Goal: Transaction & Acquisition: Purchase product/service

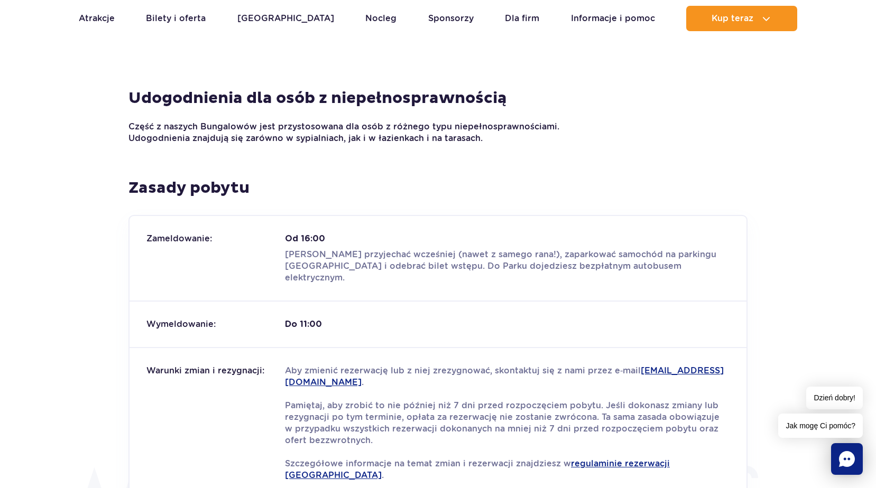
scroll to position [1110, 0]
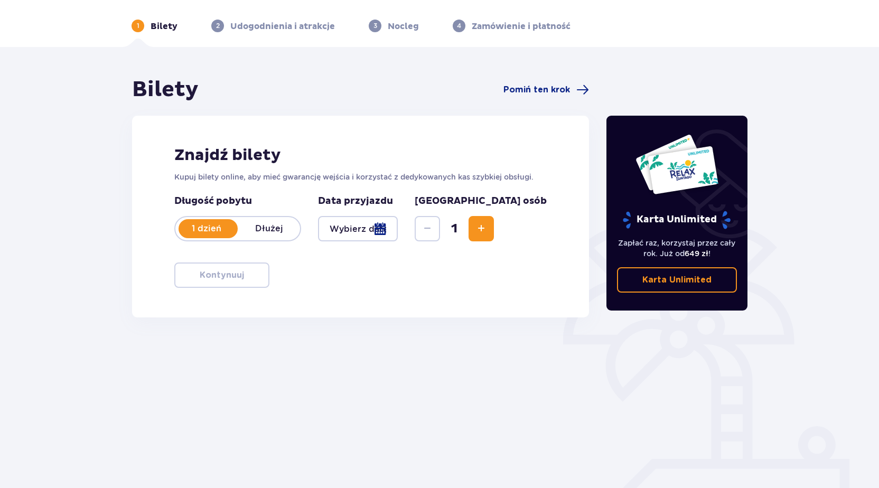
scroll to position [50, 0]
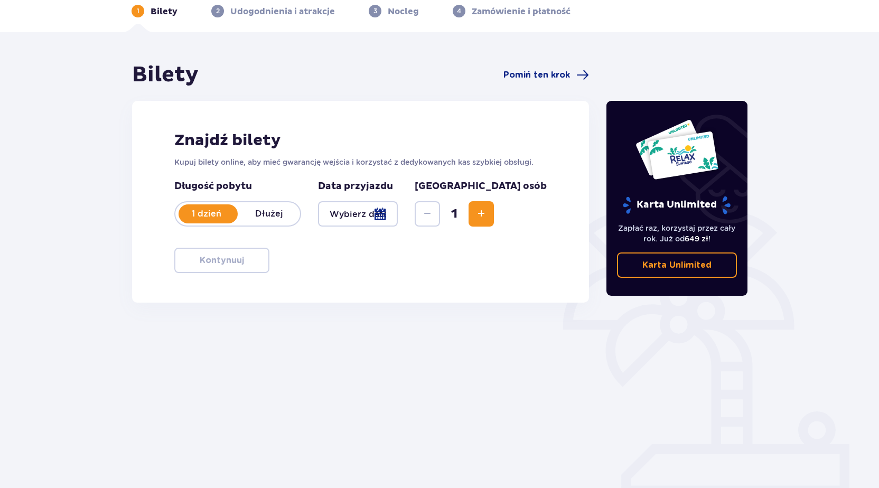
click at [398, 216] on div at bounding box center [358, 213] width 80 height 25
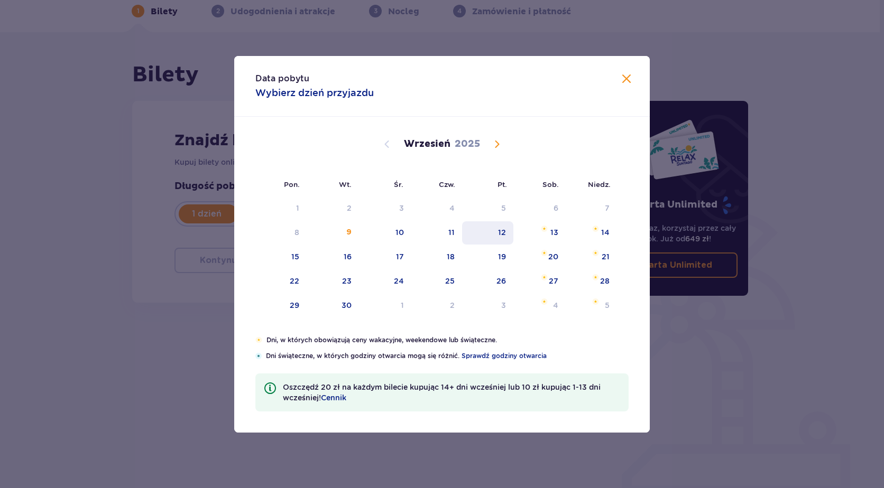
click at [500, 233] on div "12" at bounding box center [502, 232] width 8 height 11
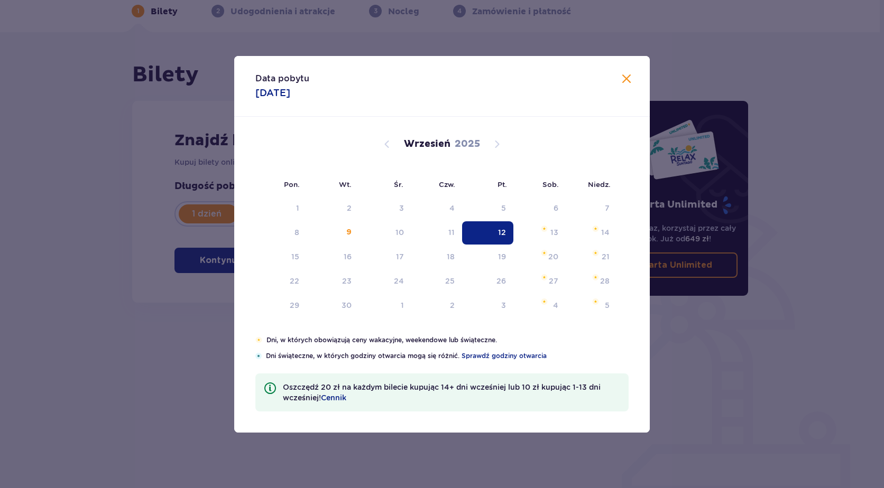
type input "12.09.25"
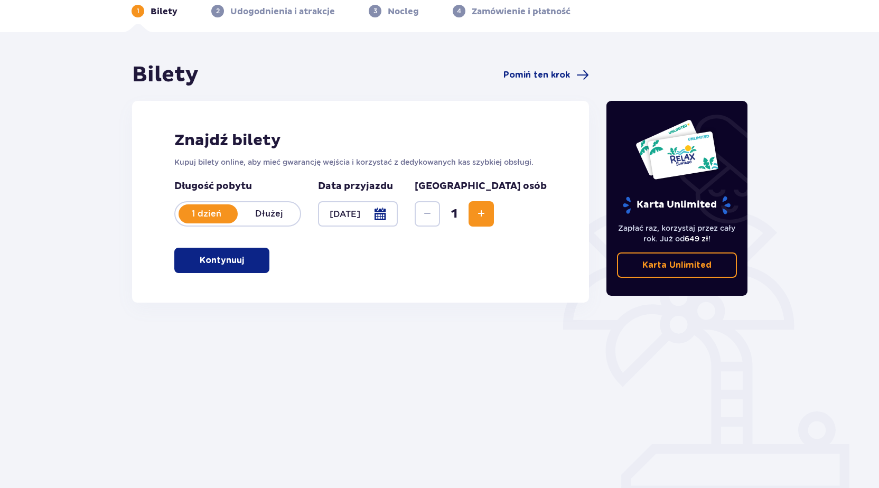
click at [488, 211] on span "Increase" at bounding box center [481, 214] width 13 height 13
click at [434, 217] on span "Decrease" at bounding box center [427, 214] width 13 height 13
click at [245, 259] on span "button" at bounding box center [246, 260] width 13 height 13
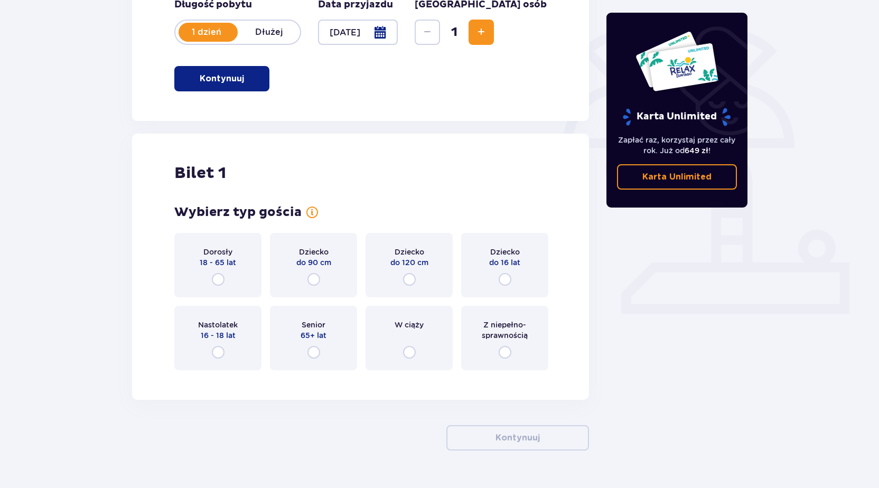
scroll to position [258, 0]
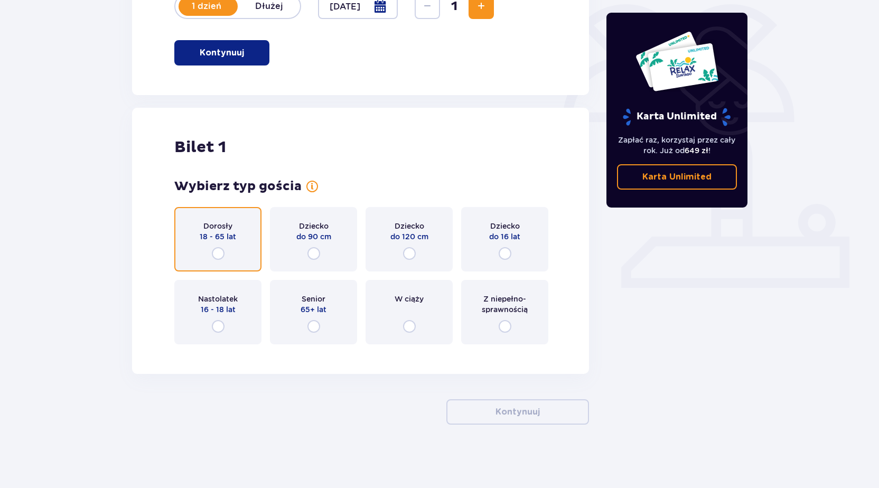
click at [220, 250] on input "radio" at bounding box center [218, 253] width 13 height 13
radio input "true"
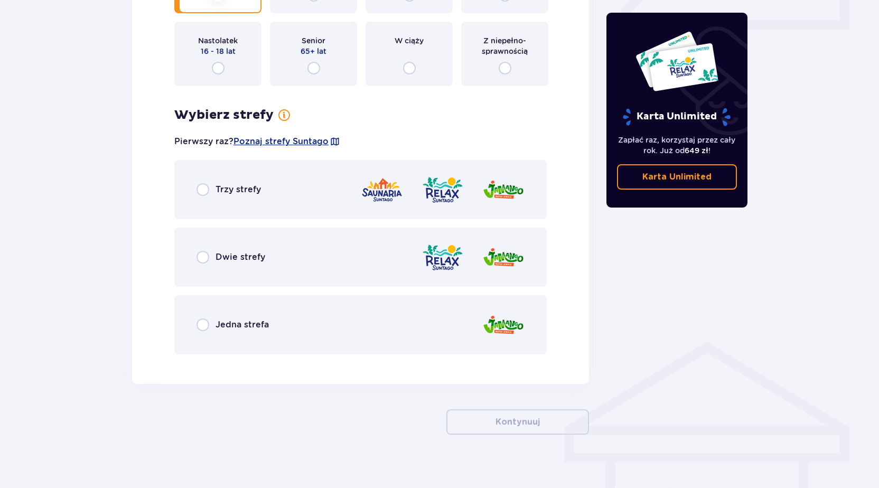
scroll to position [526, 0]
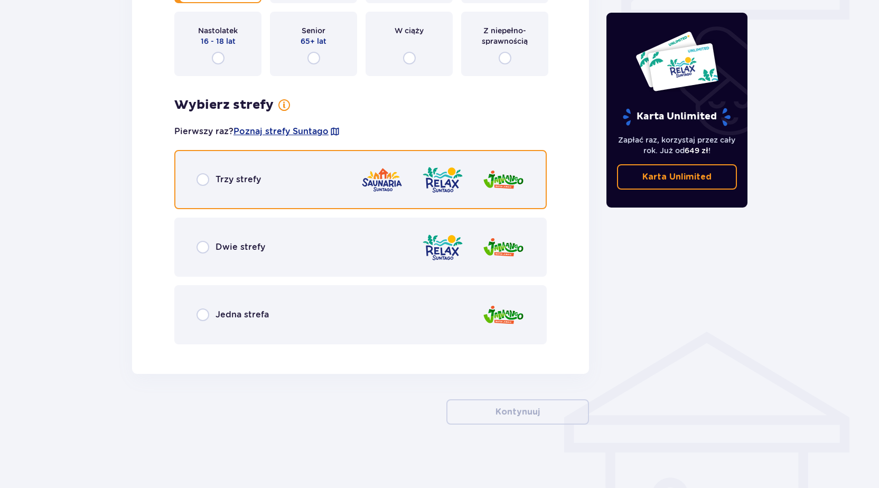
click at [203, 181] on input "radio" at bounding box center [203, 179] width 13 height 13
radio input "true"
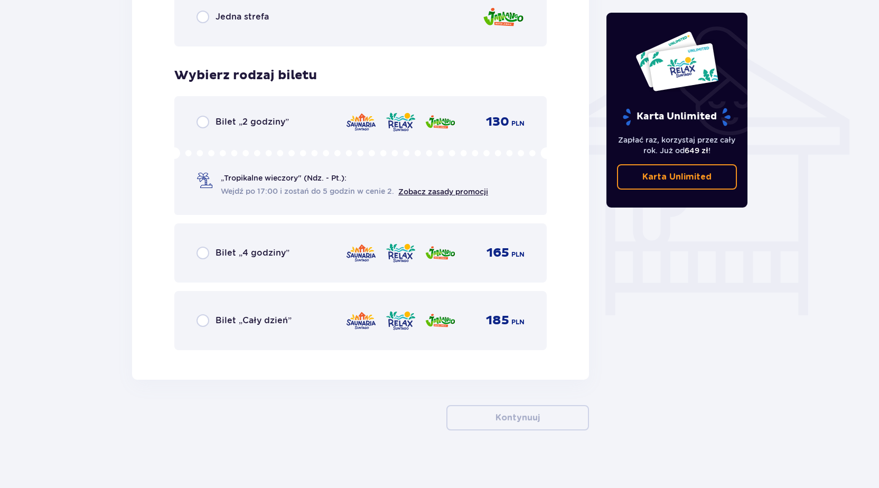
scroll to position [830, 0]
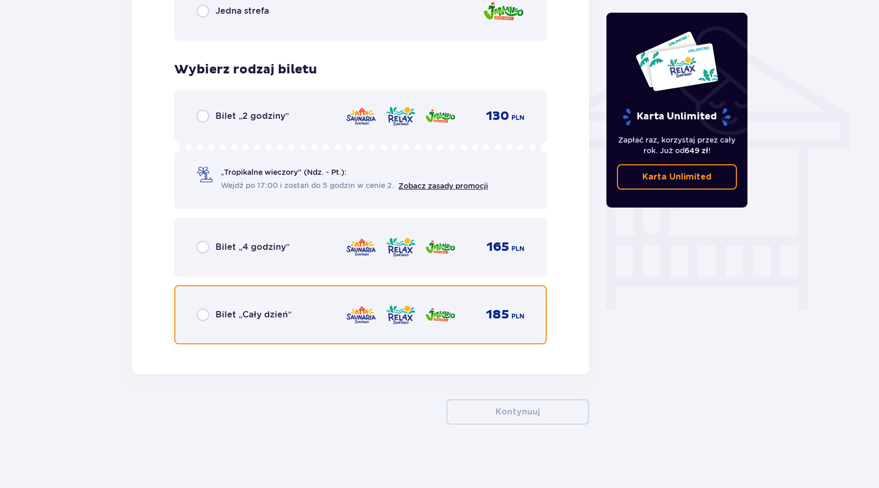
click at [209, 317] on input "radio" at bounding box center [203, 315] width 13 height 13
radio input "true"
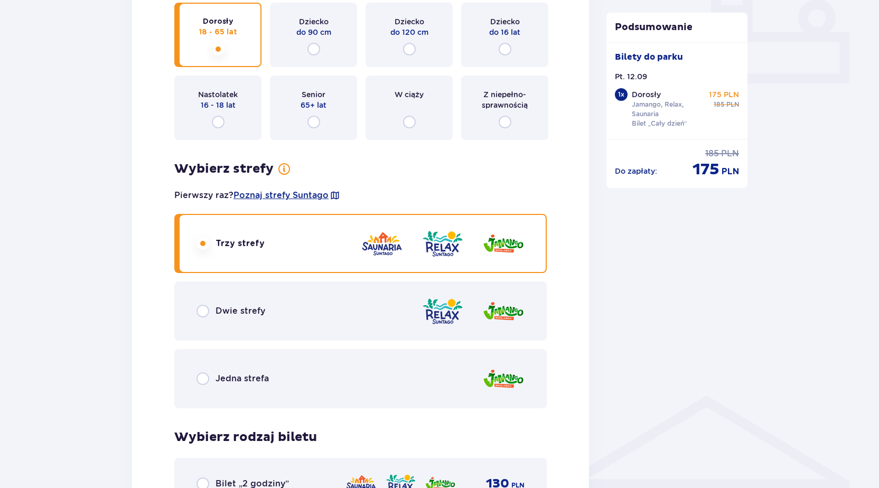
scroll to position [515, 0]
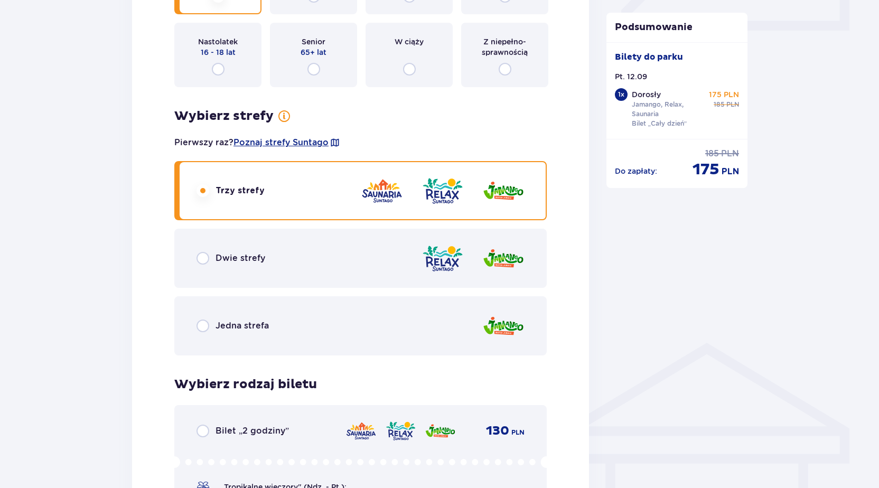
click at [441, 263] on img at bounding box center [443, 259] width 42 height 30
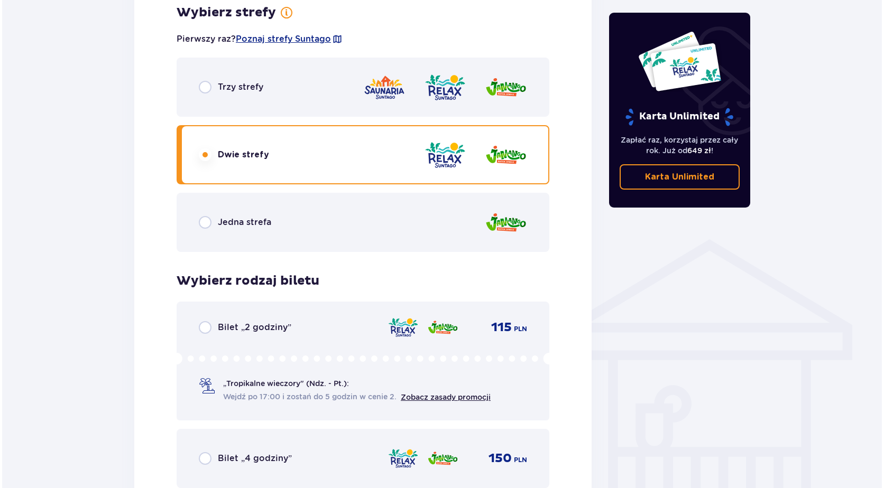
scroll to position [513, 0]
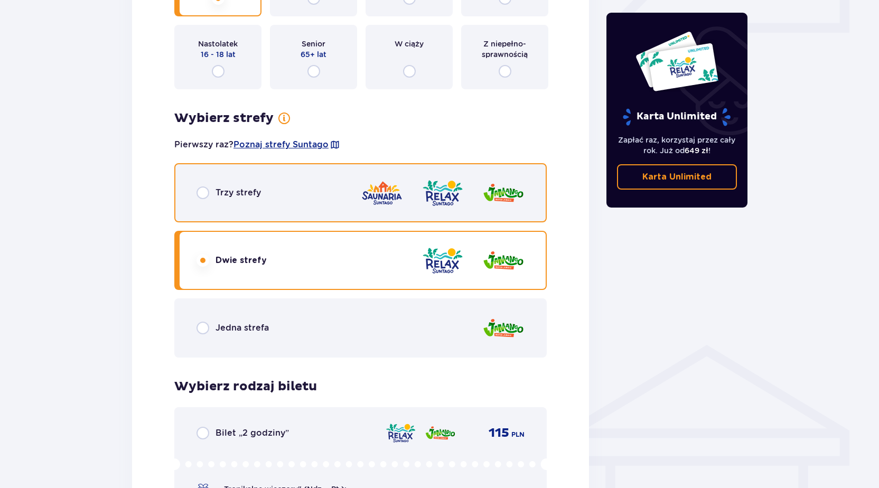
click at [207, 188] on input "radio" at bounding box center [203, 193] width 13 height 13
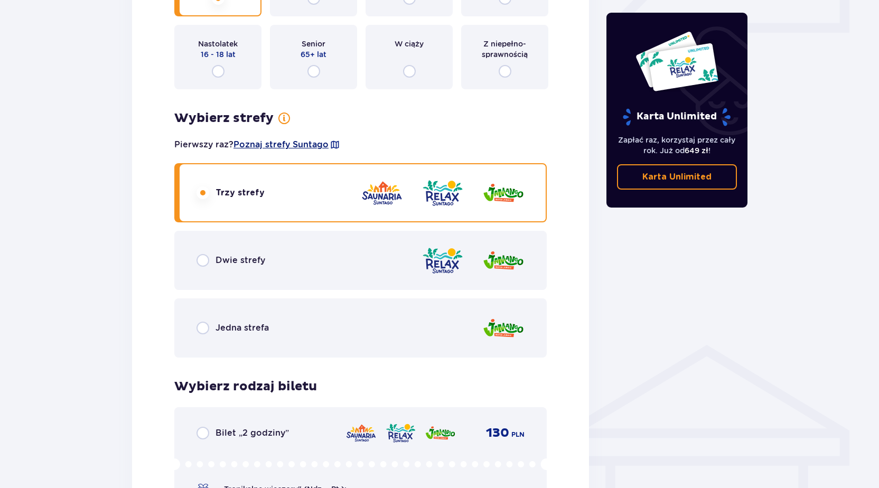
click at [271, 145] on span "Poznaj strefy Suntago" at bounding box center [281, 145] width 95 height 12
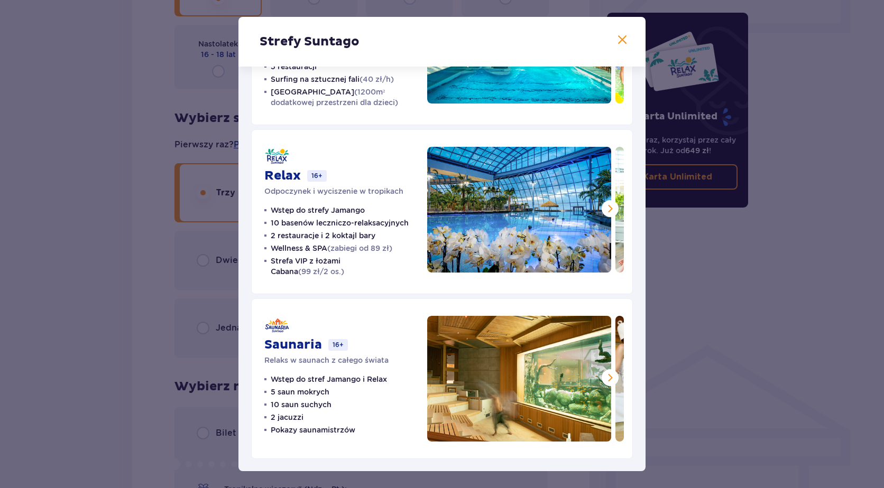
scroll to position [119, 0]
click at [606, 375] on span at bounding box center [609, 377] width 13 height 13
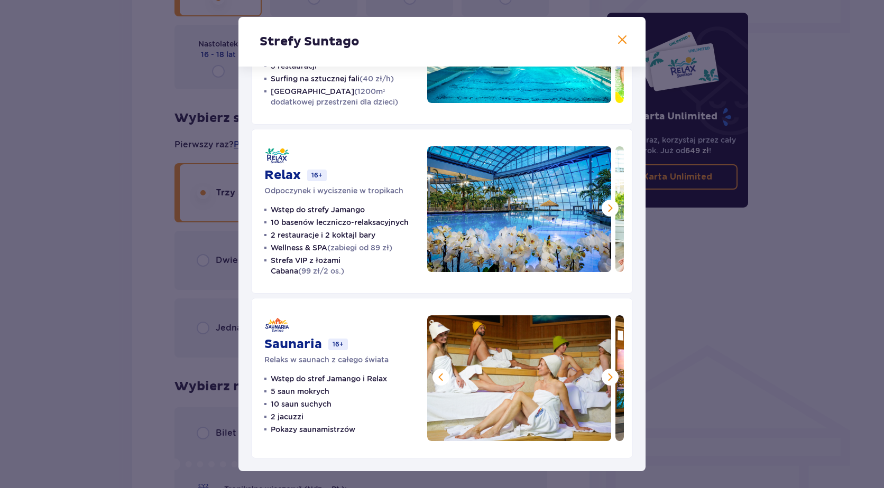
click at [606, 375] on span at bounding box center [609, 377] width 13 height 13
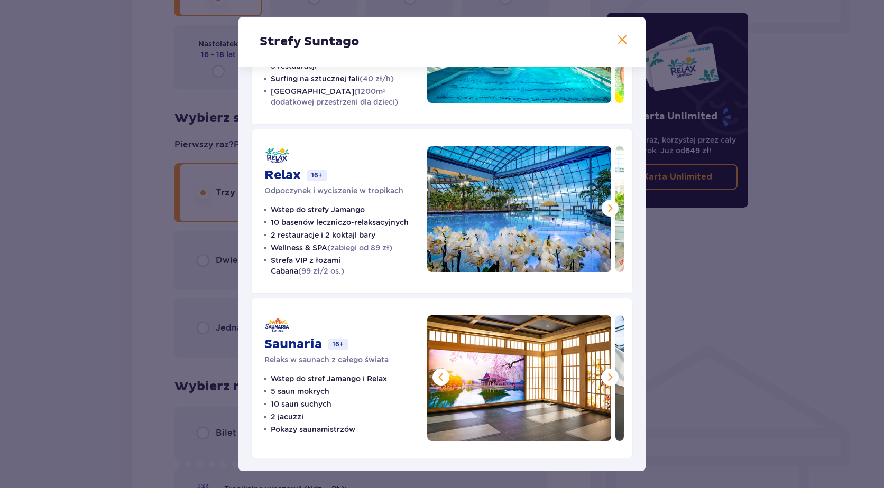
click at [606, 375] on span at bounding box center [609, 377] width 13 height 13
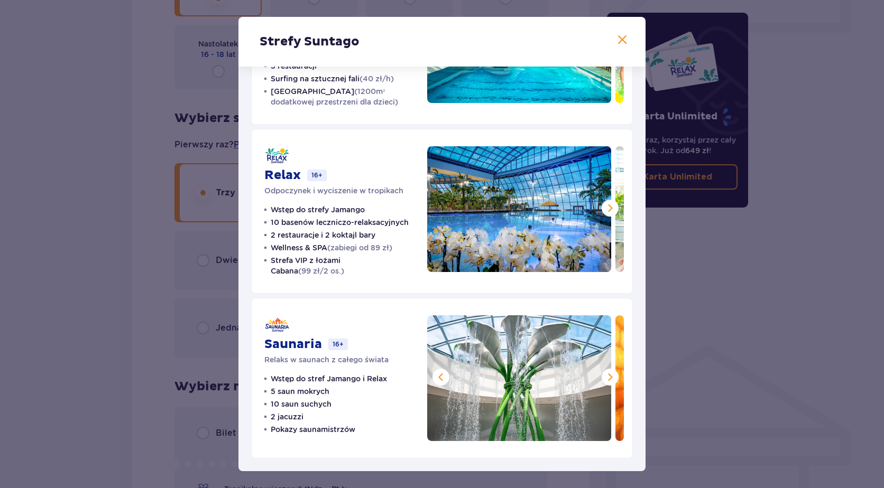
click at [606, 375] on span at bounding box center [609, 377] width 13 height 13
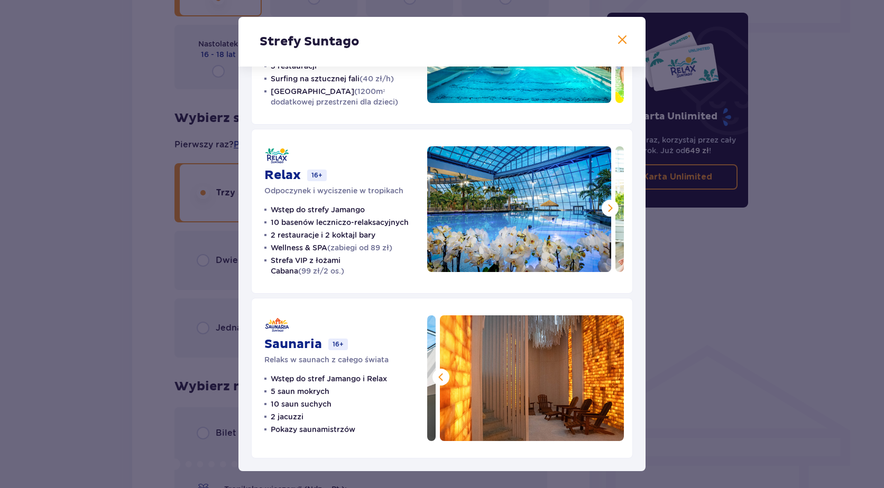
click at [610, 208] on span at bounding box center [609, 208] width 13 height 13
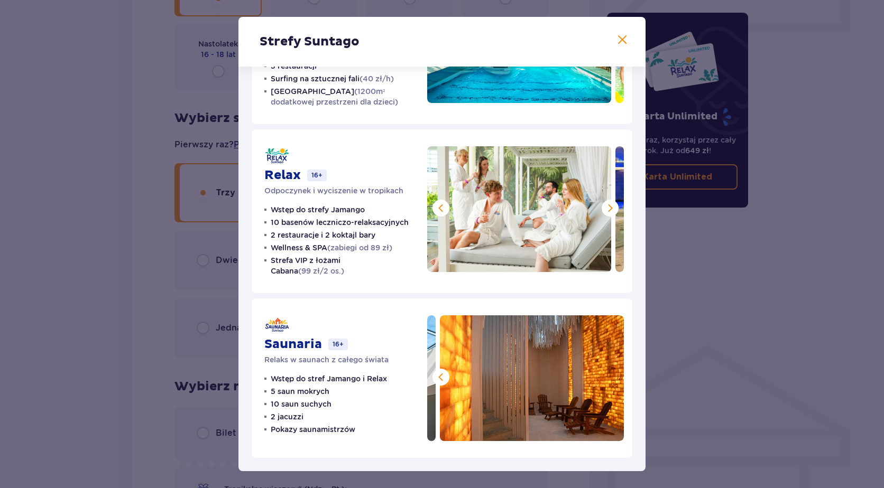
click at [610, 208] on span at bounding box center [609, 208] width 13 height 13
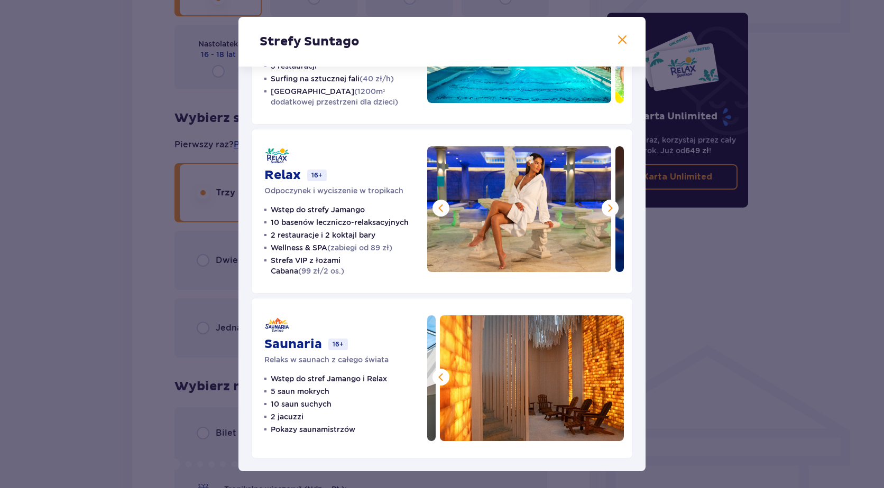
click at [610, 208] on span at bounding box center [609, 208] width 13 height 13
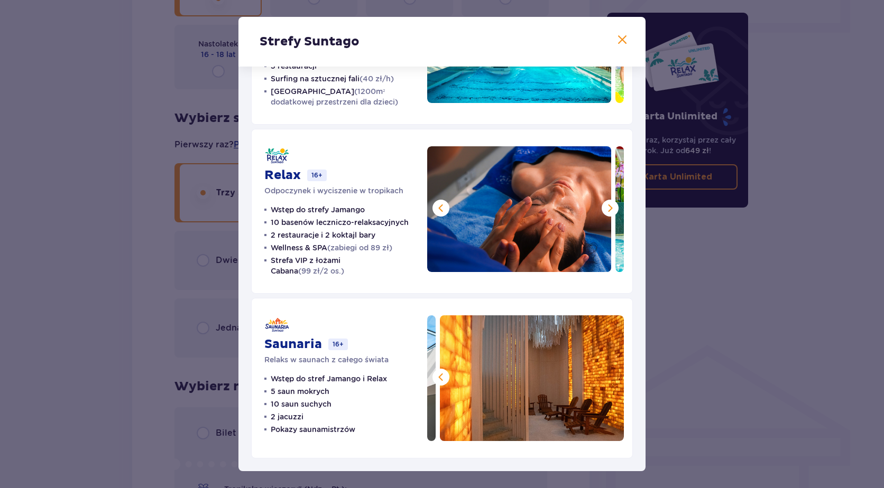
click at [610, 208] on span at bounding box center [609, 208] width 13 height 13
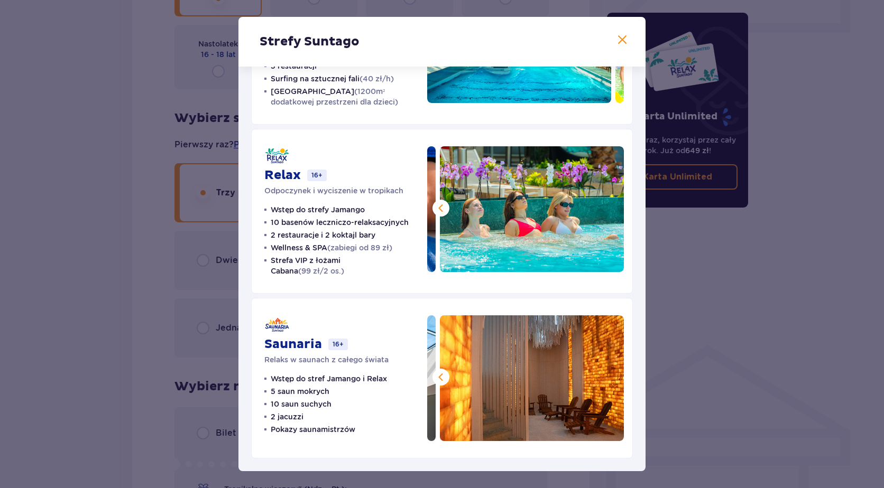
click at [626, 38] on div "Strefy Suntago" at bounding box center [441, 42] width 407 height 50
click at [618, 40] on span at bounding box center [622, 40] width 13 height 13
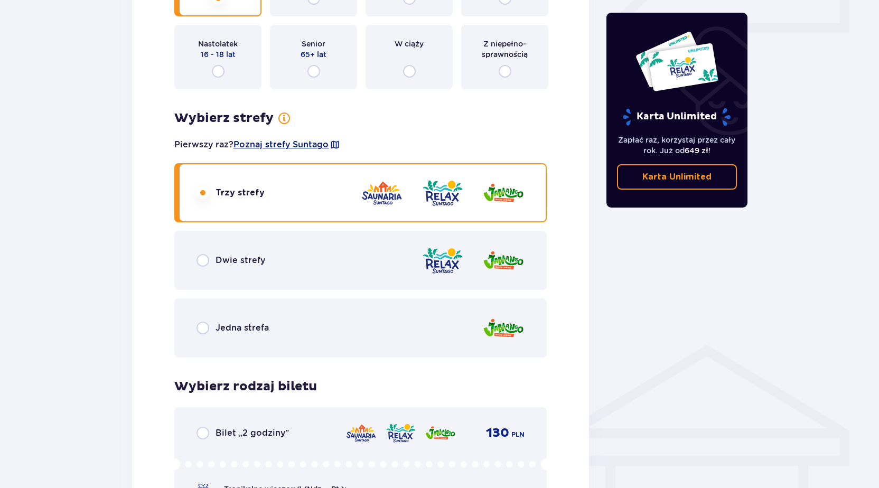
click at [280, 143] on span "Poznaj strefy Suntago" at bounding box center [281, 145] width 95 height 12
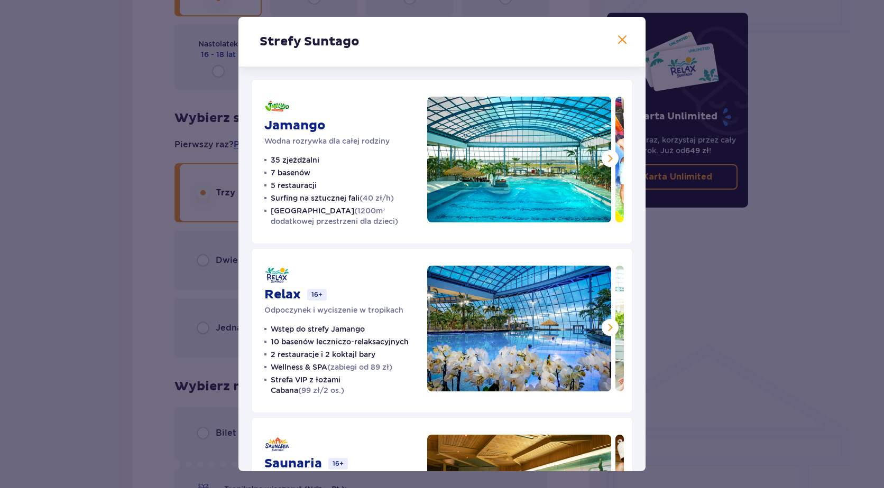
click at [622, 39] on span at bounding box center [622, 40] width 13 height 13
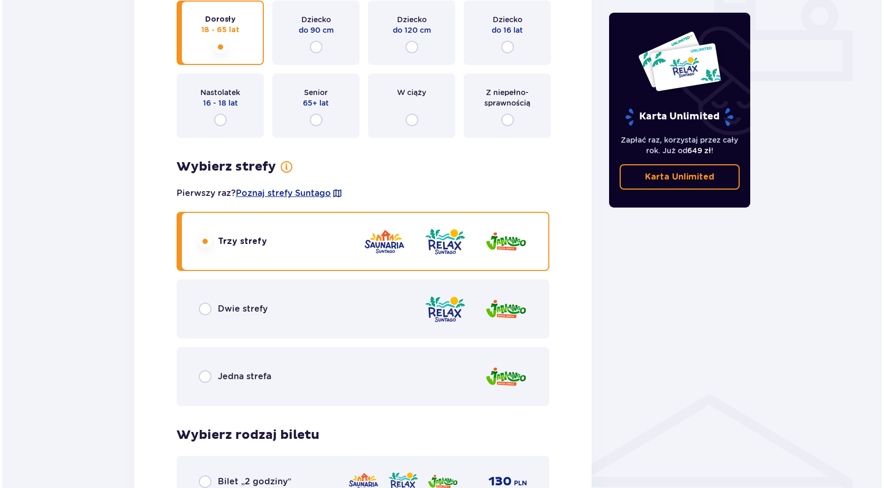
scroll to position [528, 0]
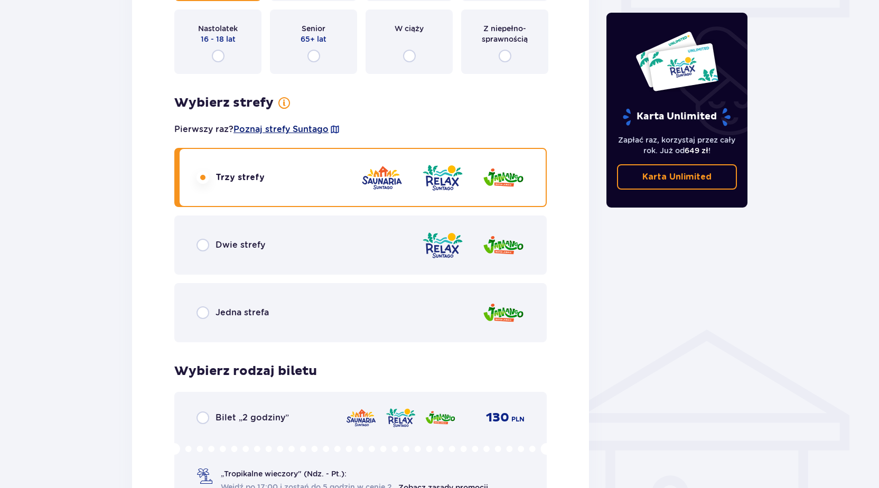
click at [297, 128] on span "Poznaj strefy Suntago" at bounding box center [281, 130] width 95 height 12
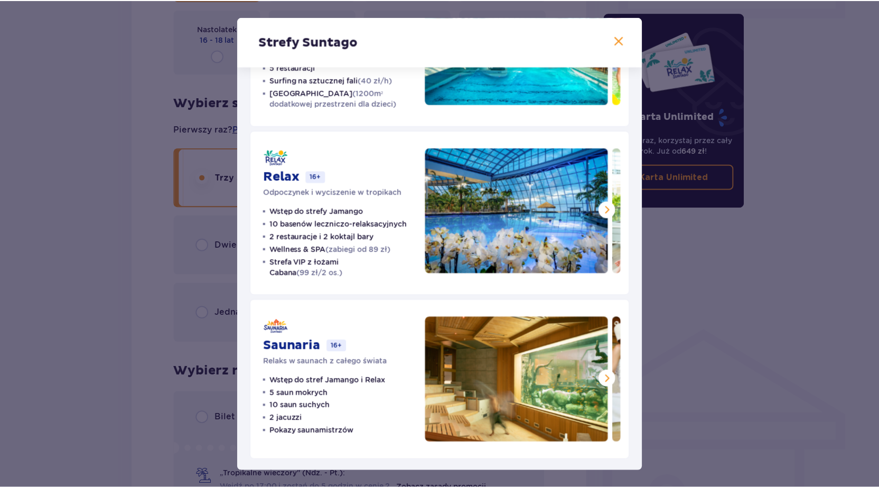
scroll to position [119, 0]
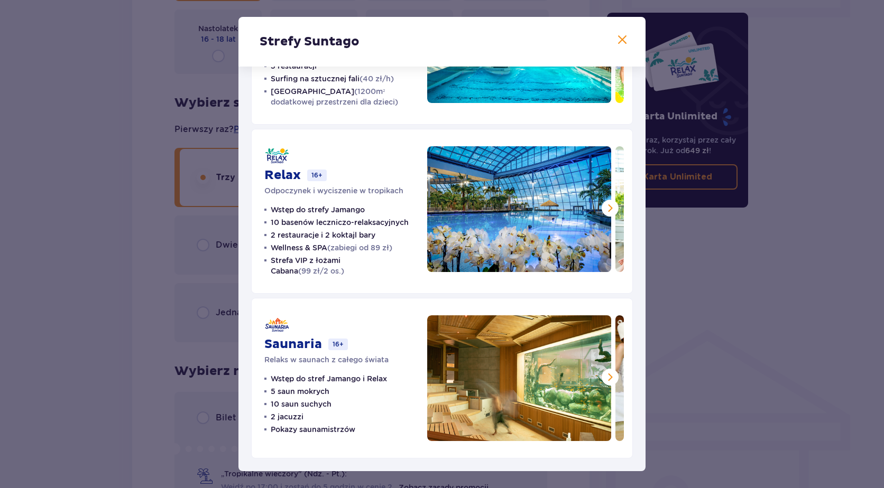
click at [621, 40] on span at bounding box center [622, 40] width 13 height 13
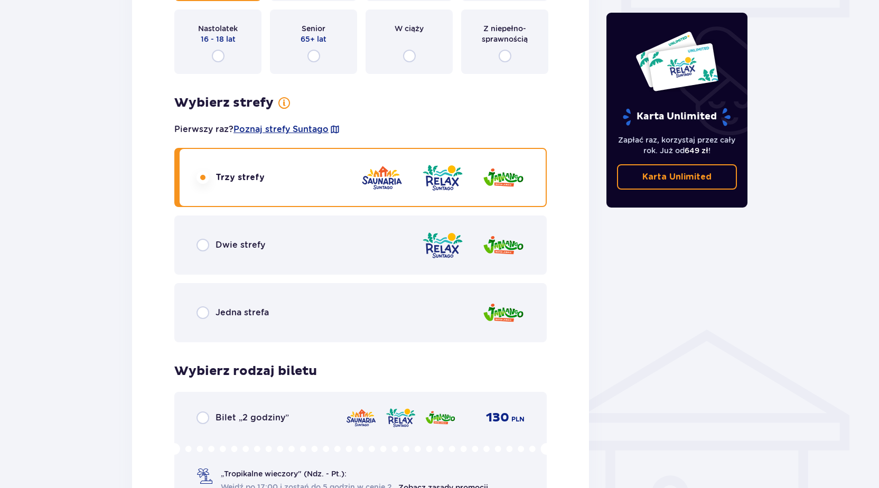
click at [210, 245] on div "Dwie strefy" at bounding box center [231, 245] width 69 height 13
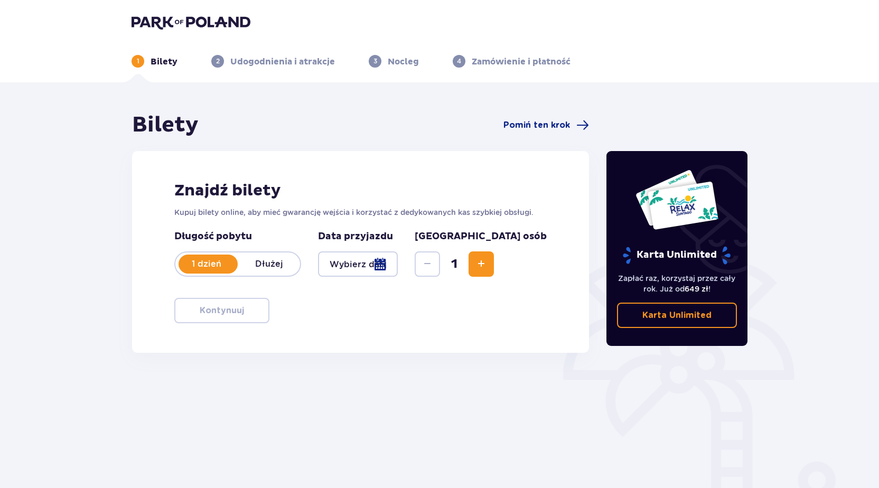
click at [398, 265] on div at bounding box center [358, 264] width 80 height 25
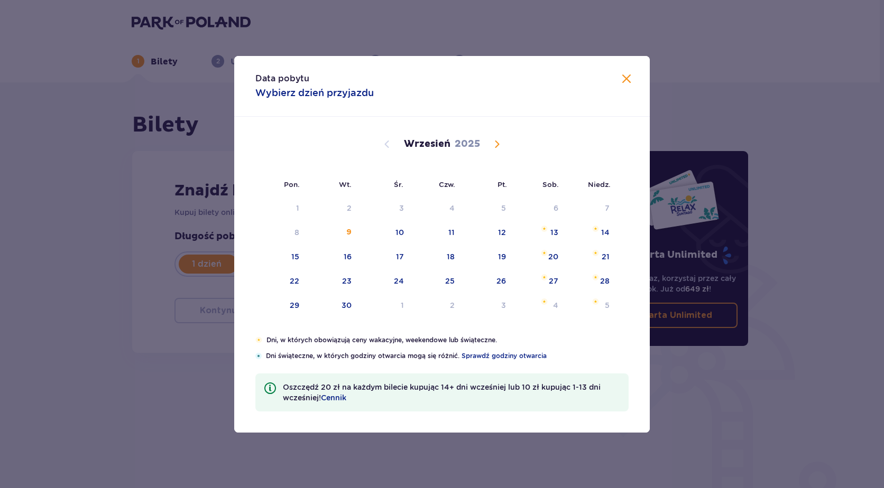
click at [492, 145] on span "Calendar" at bounding box center [496, 144] width 13 height 13
click at [494, 142] on span "Calendar" at bounding box center [496, 144] width 13 height 13
click at [549, 256] on div "15" at bounding box center [553, 257] width 8 height 11
type input "15.11.25"
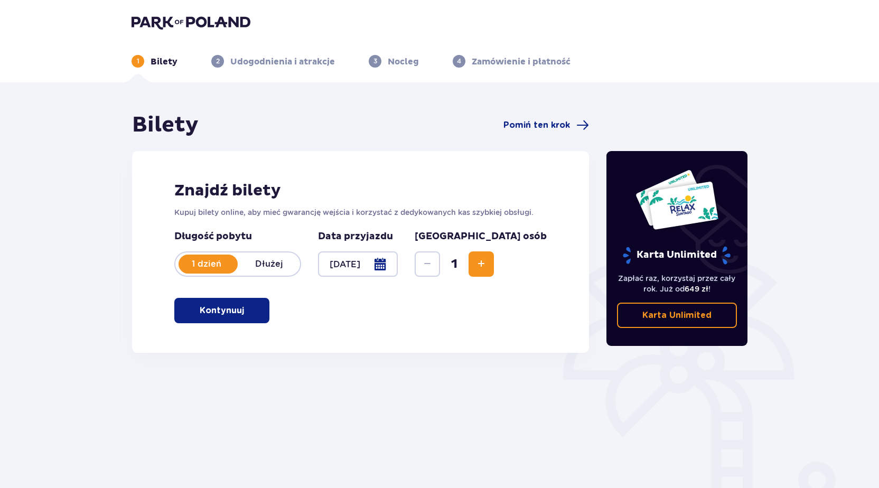
click at [221, 314] on p "Kontynuuj" at bounding box center [222, 311] width 44 height 12
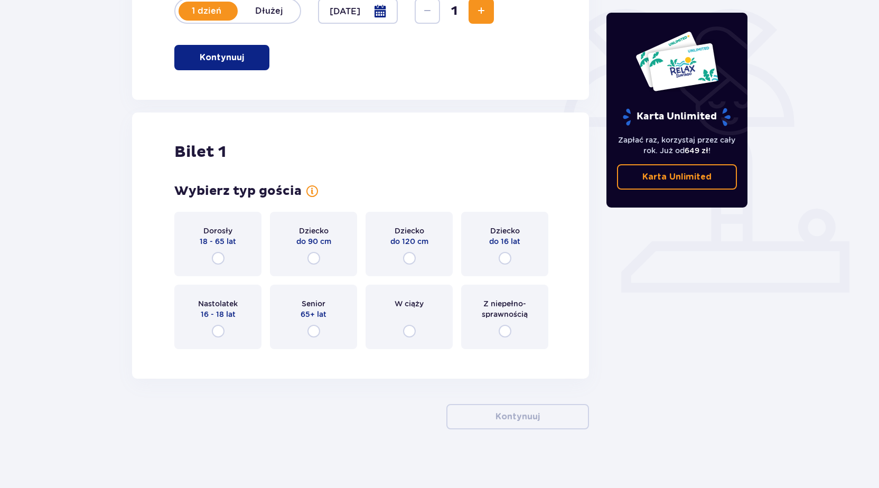
scroll to position [258, 0]
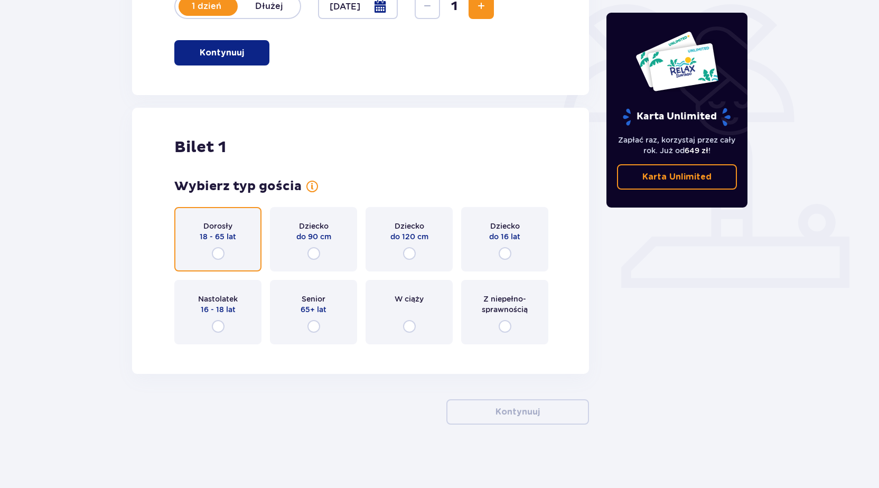
click at [216, 251] on input "radio" at bounding box center [218, 253] width 13 height 13
radio input "true"
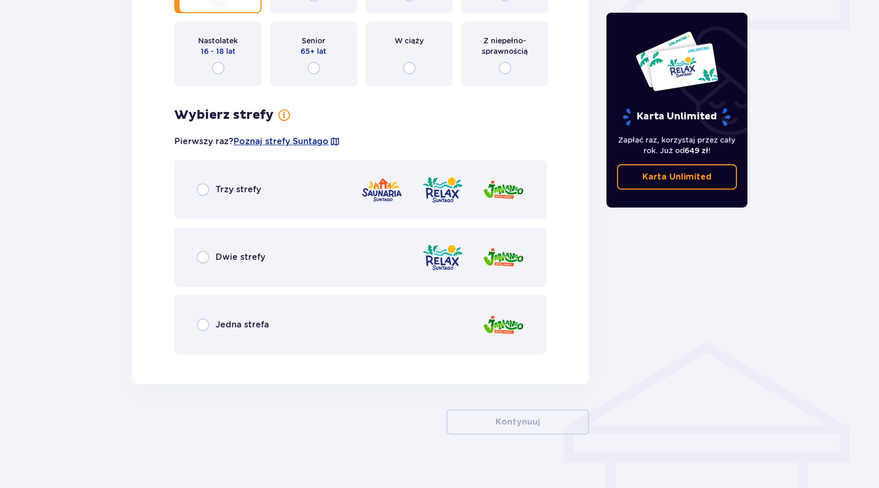
scroll to position [526, 0]
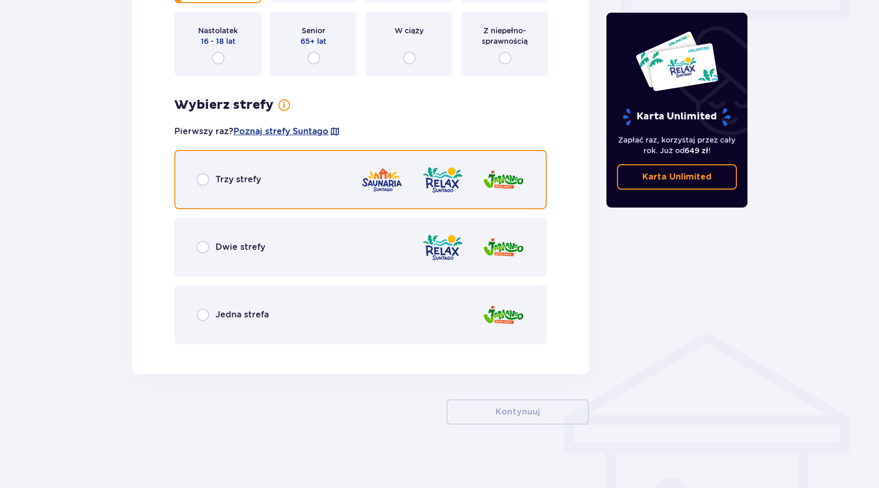
click at [205, 179] on input "radio" at bounding box center [203, 179] width 13 height 13
radio input "true"
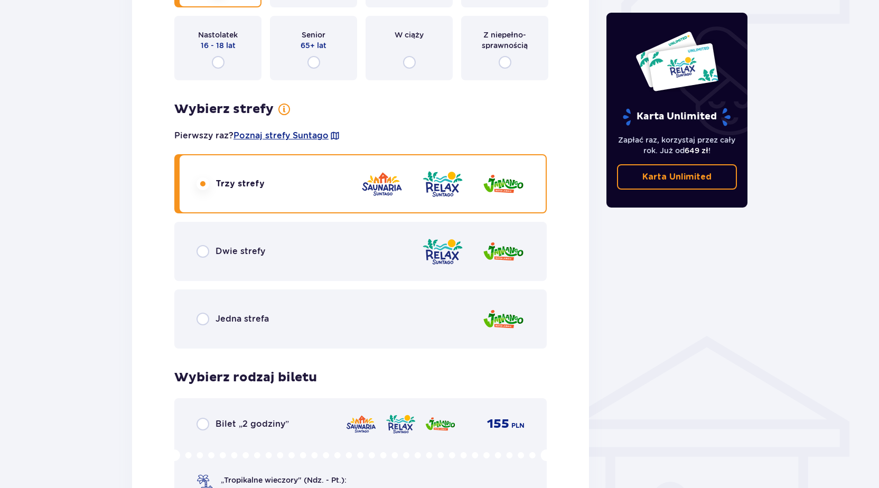
scroll to position [513, 0]
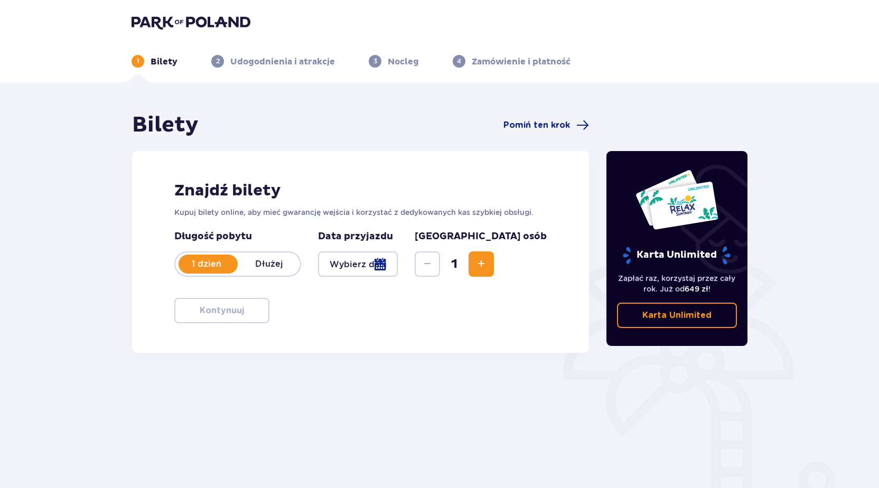
click at [398, 261] on div at bounding box center [358, 264] width 80 height 25
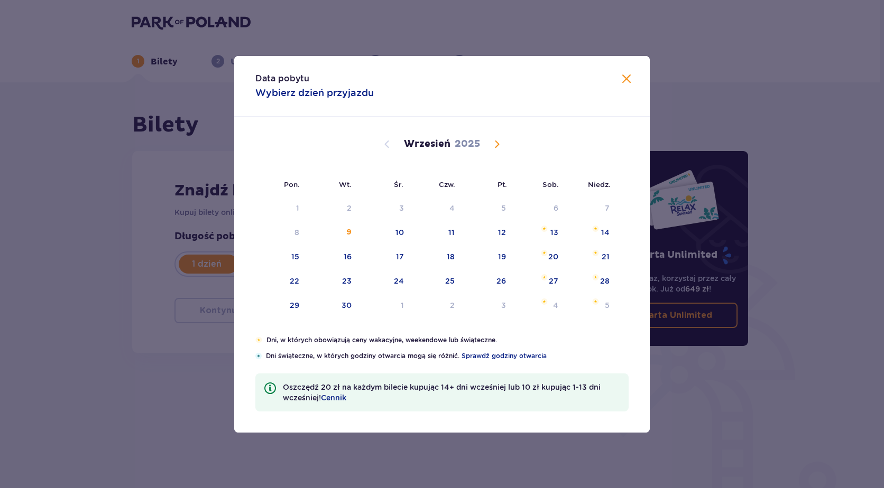
click at [495, 144] on span "Calendar" at bounding box center [496, 144] width 13 height 13
click at [343, 255] on div "14" at bounding box center [334, 257] width 52 height 23
type input "[DATE]"
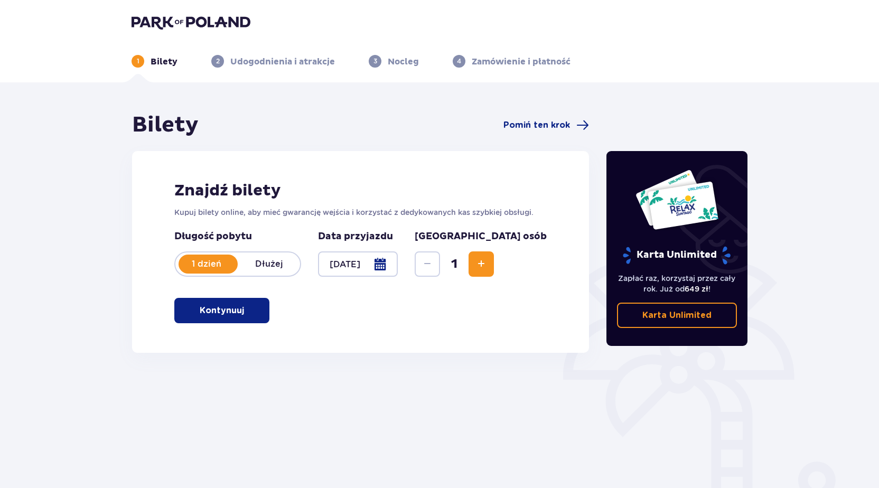
click at [237, 314] on button "Kontynuuj" at bounding box center [221, 310] width 95 height 25
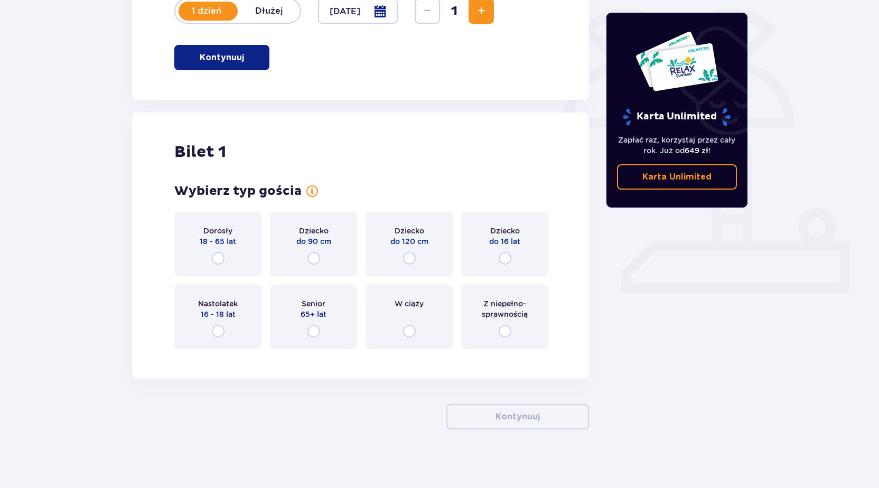
scroll to position [258, 0]
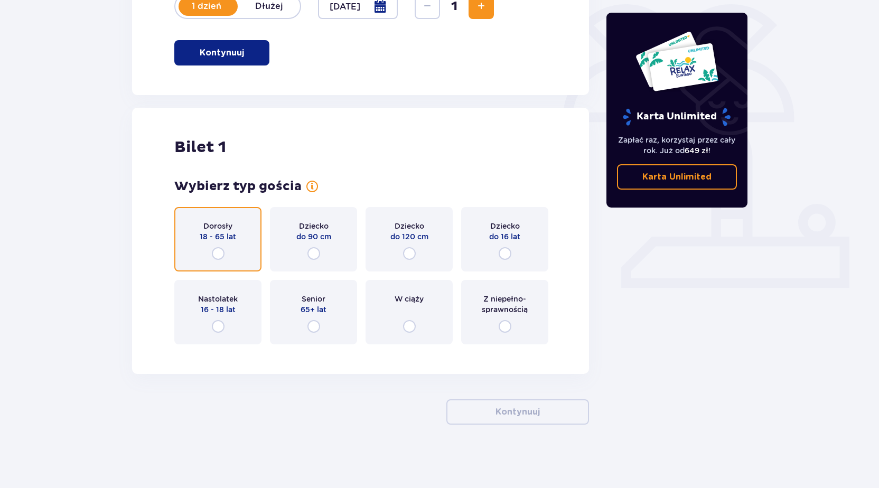
click at [218, 256] on input "radio" at bounding box center [218, 253] width 13 height 13
radio input "true"
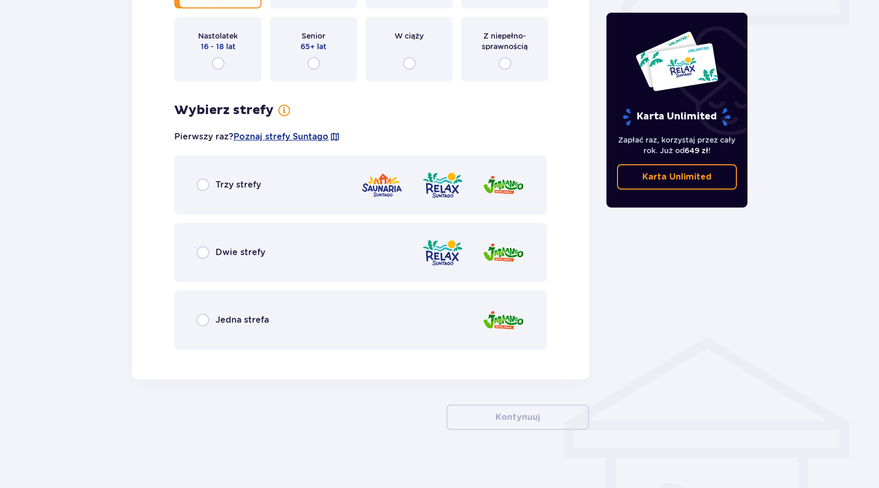
scroll to position [526, 0]
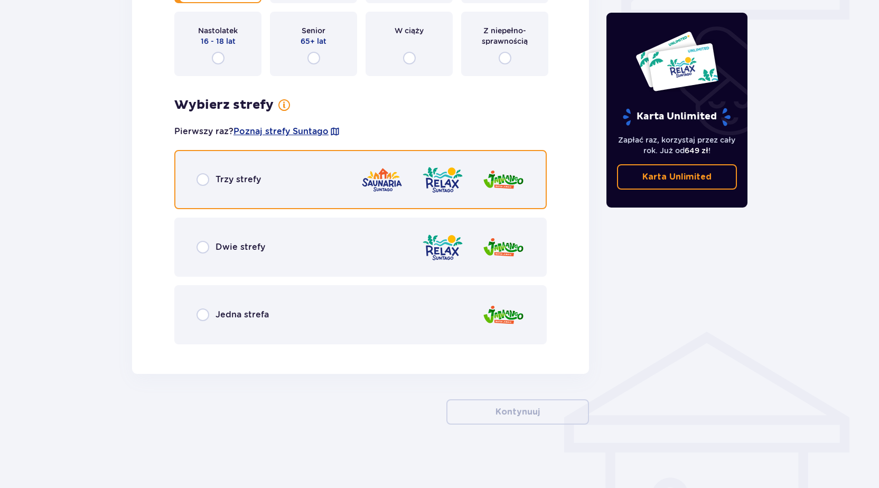
click at [200, 179] on input "radio" at bounding box center [203, 179] width 13 height 13
radio input "true"
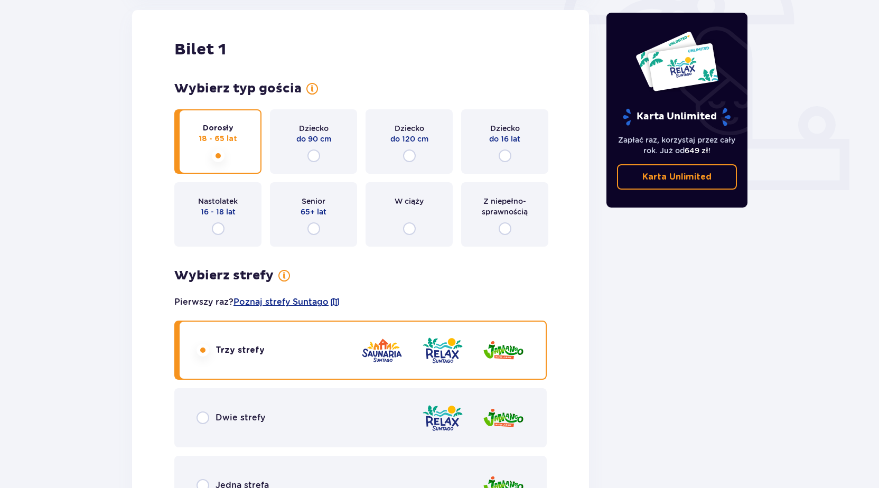
scroll to position [355, 0]
